Goal: Task Accomplishment & Management: Manage account settings

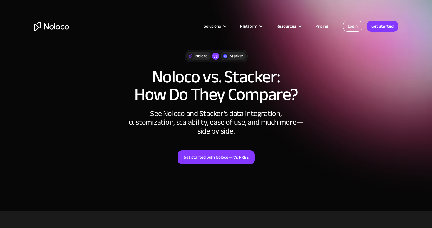
click at [351, 26] on link "Login" at bounding box center [352, 26] width 19 height 11
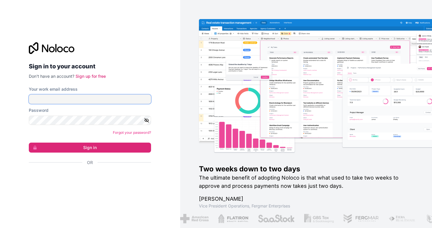
click at [87, 99] on input "Your work email address" at bounding box center [90, 99] width 122 height 9
type input "zdarrington@moxiepestcontrol.com"
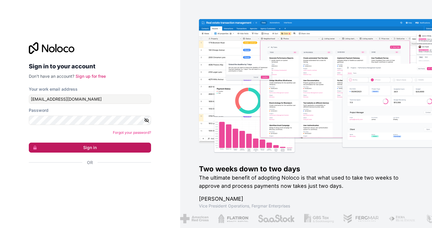
click at [111, 145] on button "Sign in" at bounding box center [90, 148] width 122 height 10
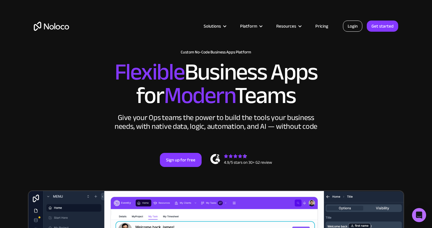
click at [359, 31] on link "Login" at bounding box center [352, 26] width 19 height 11
